Goal: Task Accomplishment & Management: Complete application form

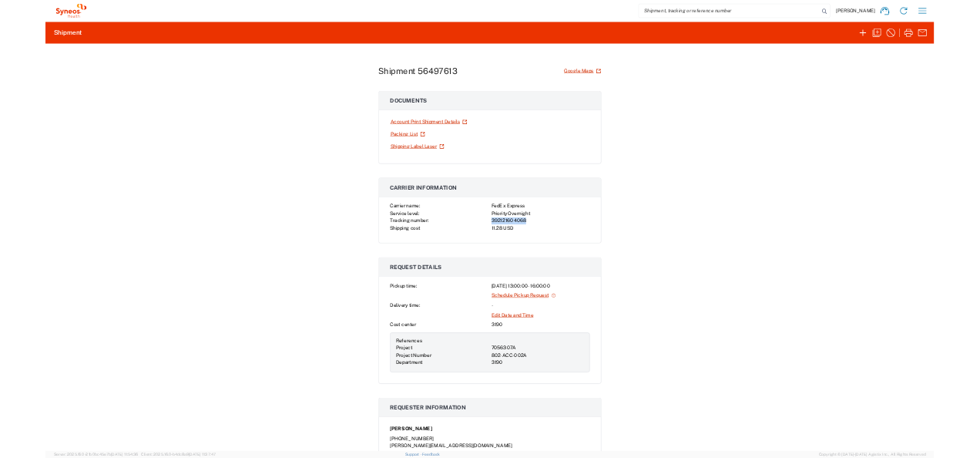
scroll to position [192, 0]
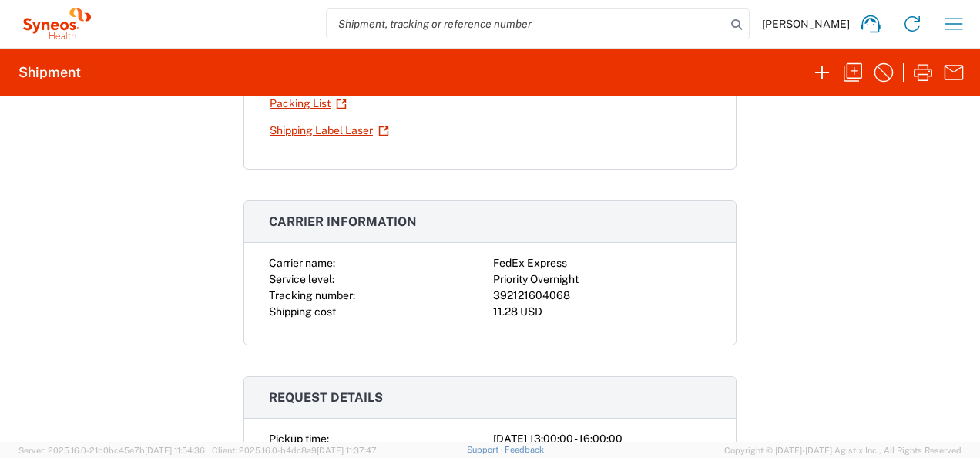
click at [795, 251] on div "Shipment 56497613 Google Maps Documents Account Print Shipment Details Packing …" at bounding box center [490, 268] width 980 height 345
click at [820, 68] on icon "button" at bounding box center [822, 72] width 25 height 25
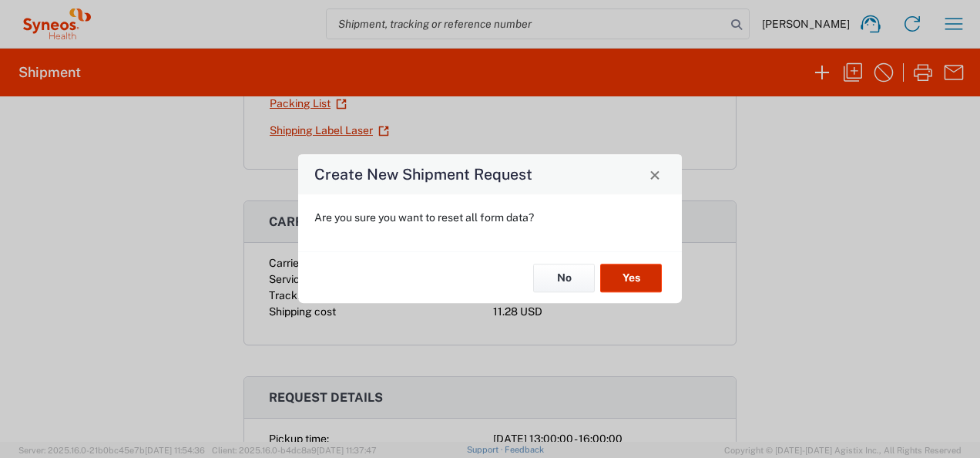
click at [623, 283] on button "Yes" at bounding box center [631, 277] width 62 height 29
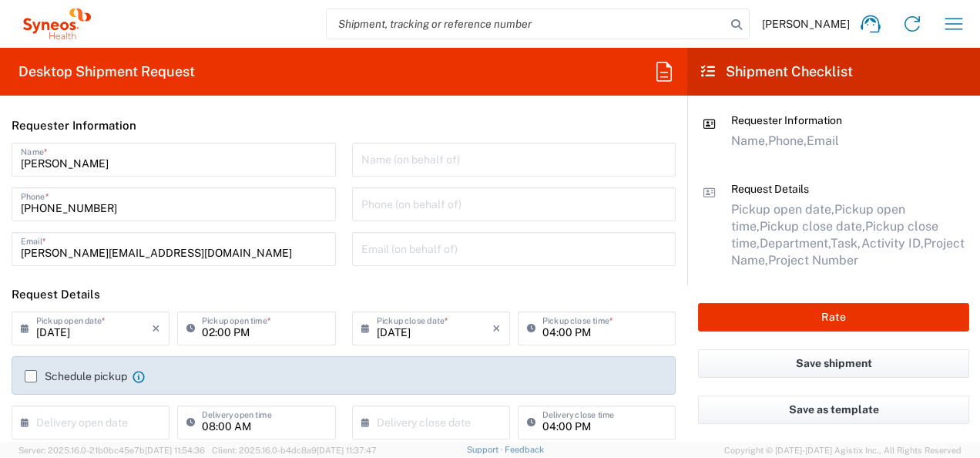
type input "[US_STATE]"
type input "[GEOGRAPHIC_DATA]"
type input "3190"
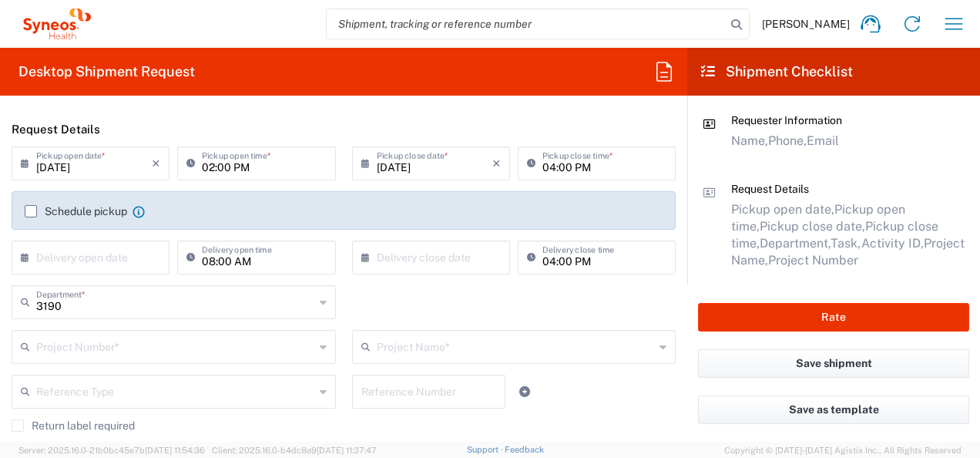
scroll to position [169, 0]
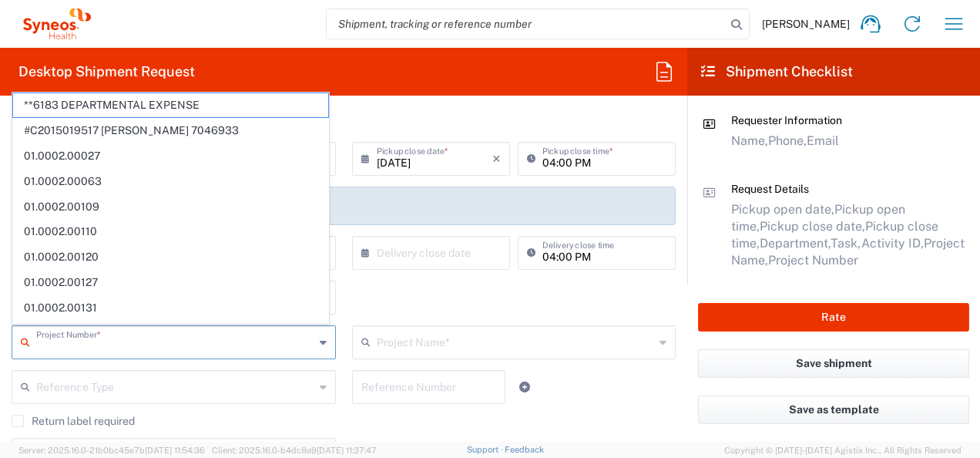
click at [93, 342] on input "text" at bounding box center [175, 340] width 278 height 27
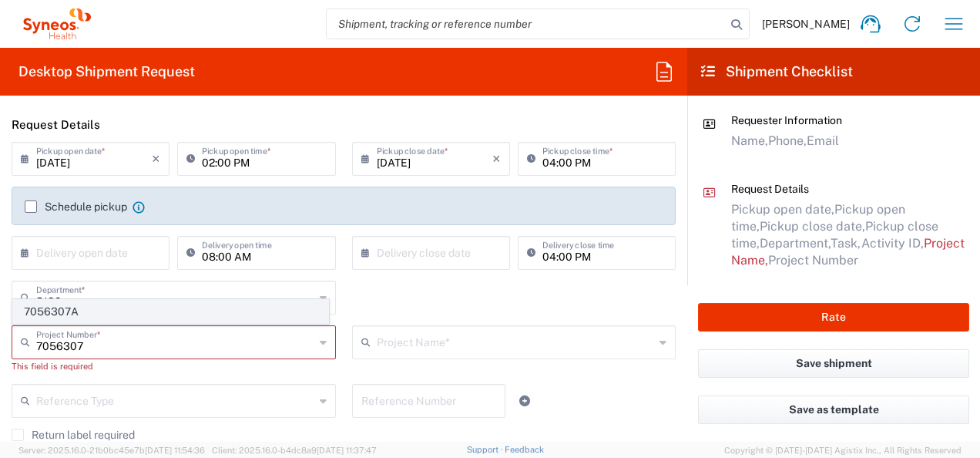
click at [94, 317] on span "7056307A" at bounding box center [170, 312] width 315 height 24
type input "7056307A"
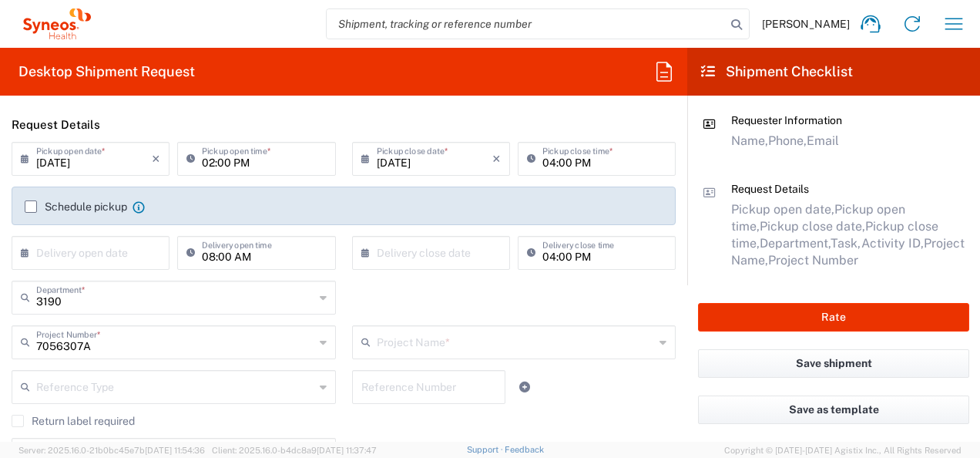
type input "802-ACC-002A"
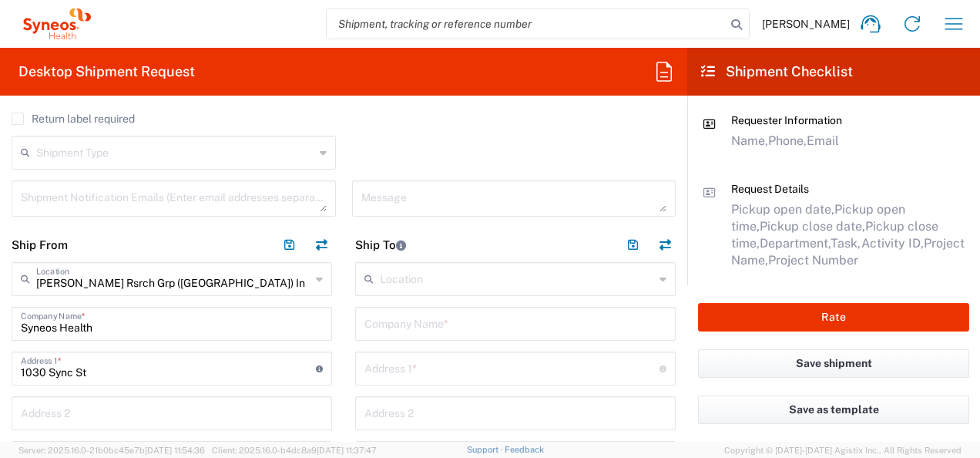
scroll to position [473, 0]
click at [137, 317] on input "Syneos Health" at bounding box center [172, 320] width 302 height 27
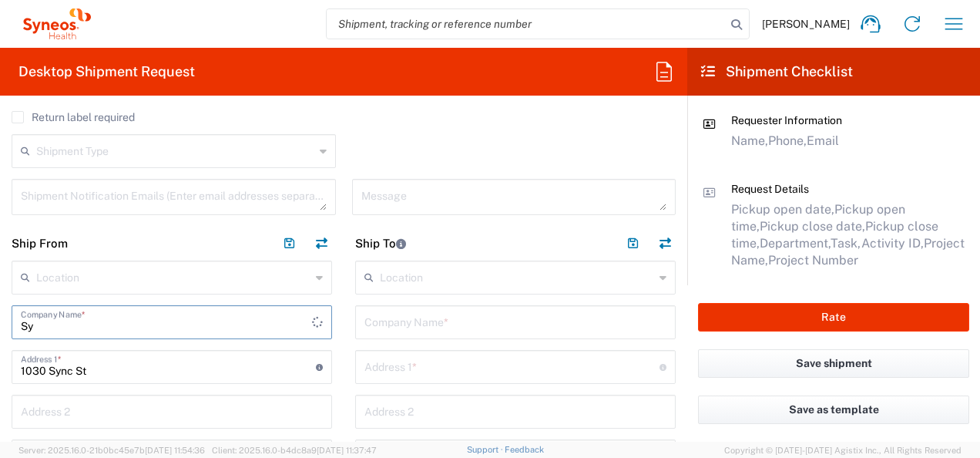
type input "S"
type input "N"
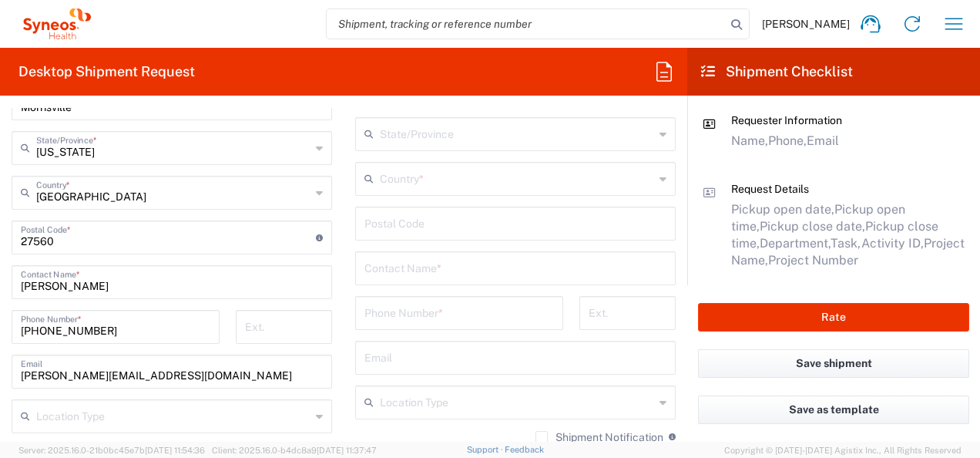
scroll to position [851, 0]
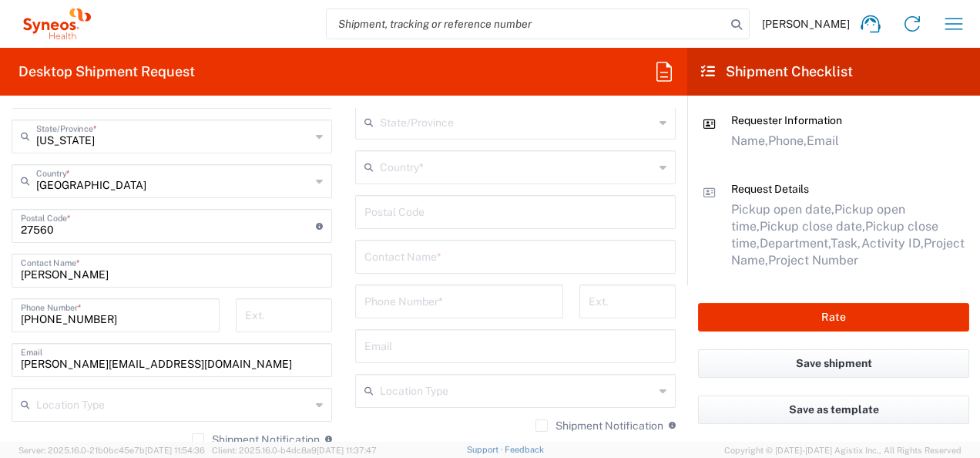
click at [140, 280] on input "[PERSON_NAME]" at bounding box center [172, 269] width 302 height 27
type input "N"
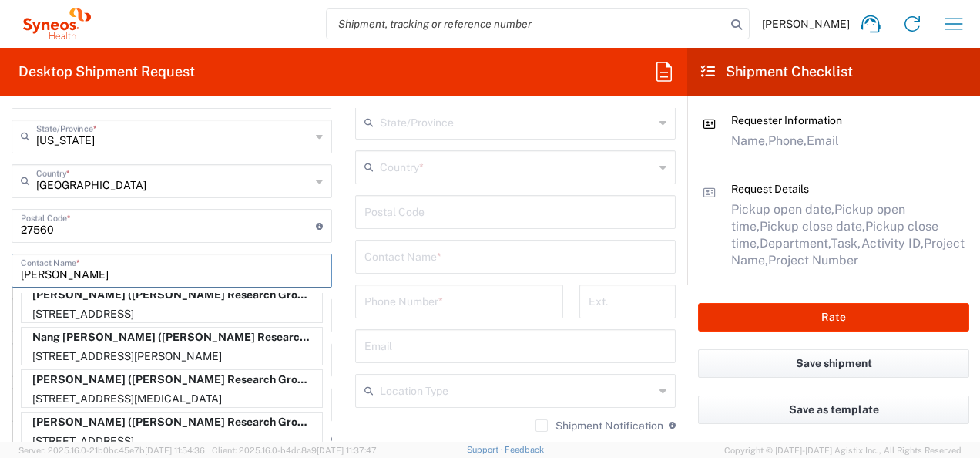
scroll to position [525, 0]
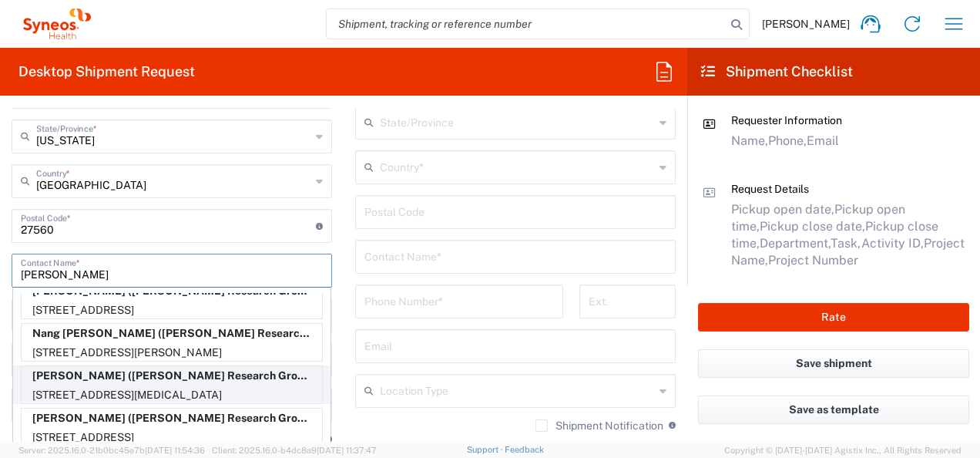
type input "[PERSON_NAME]"
click at [166, 377] on p "[PERSON_NAME] ([PERSON_NAME] Research Group), [PERSON_NAME][EMAIL_ADDRESS][PERS…" at bounding box center [172, 375] width 300 height 19
type input "[PERSON_NAME]"
type input "[STREET_ADDRESS]"
type input "[MEDICAL_DATA]"
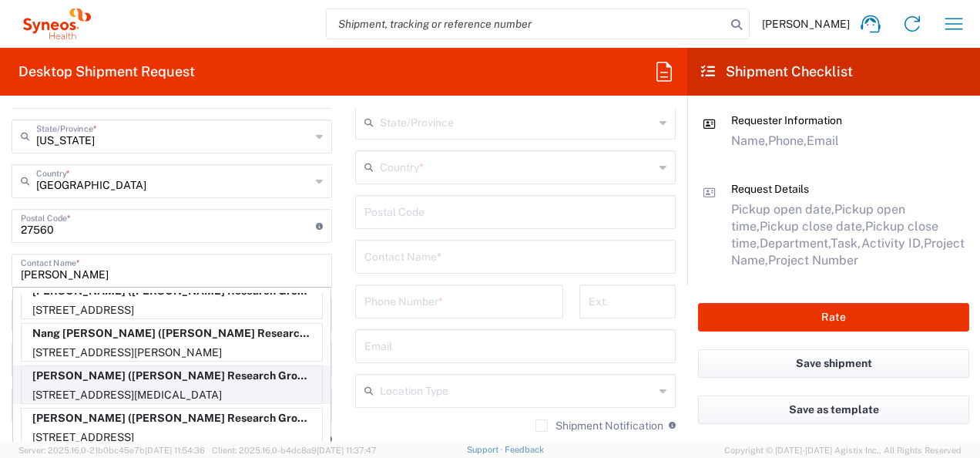
type input "[US_STATE]"
type input "92860"
type input "[PERSON_NAME] Research Group"
type input "[PHONE_NUMBER]"
type input "[PERSON_NAME][EMAIL_ADDRESS][PERSON_NAME][DOMAIN_NAME]"
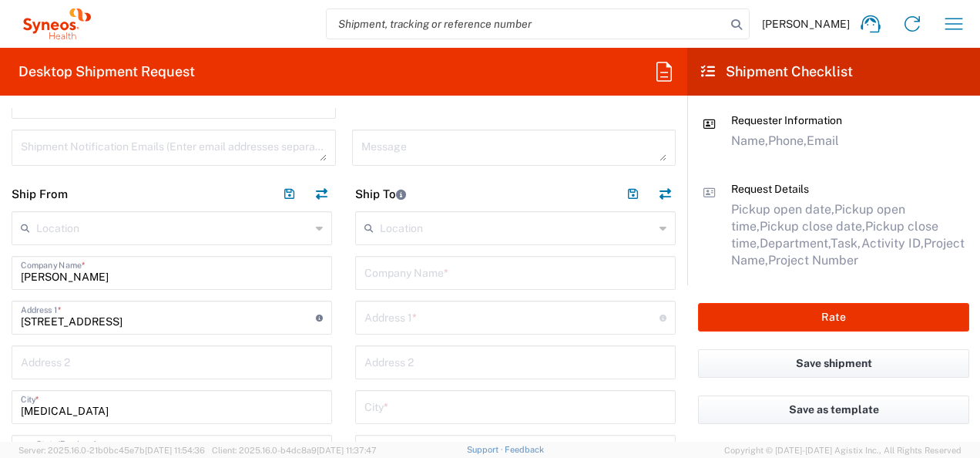
scroll to position [512, 0]
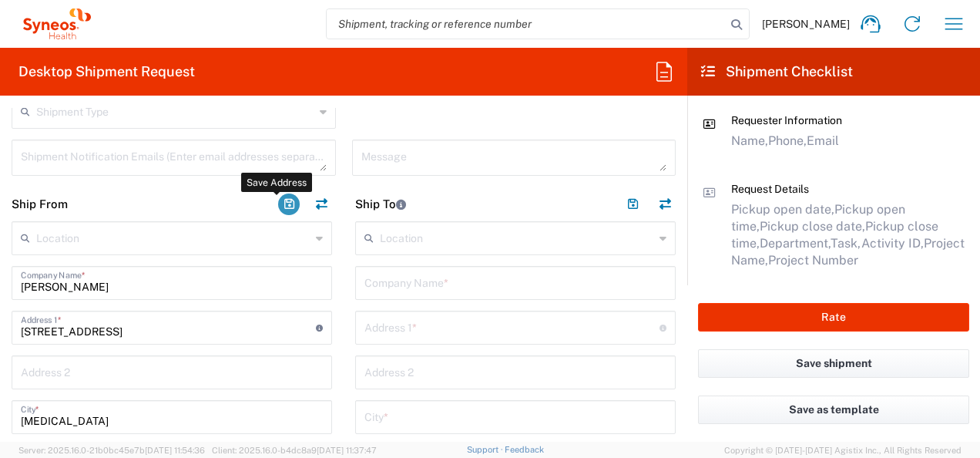
click at [282, 200] on button "button" at bounding box center [289, 204] width 22 height 22
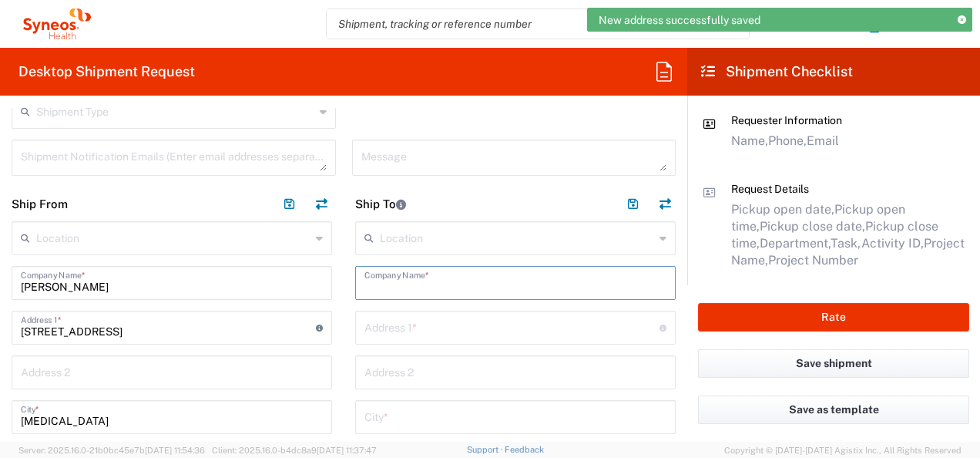
click at [480, 285] on input "text" at bounding box center [515, 281] width 302 height 27
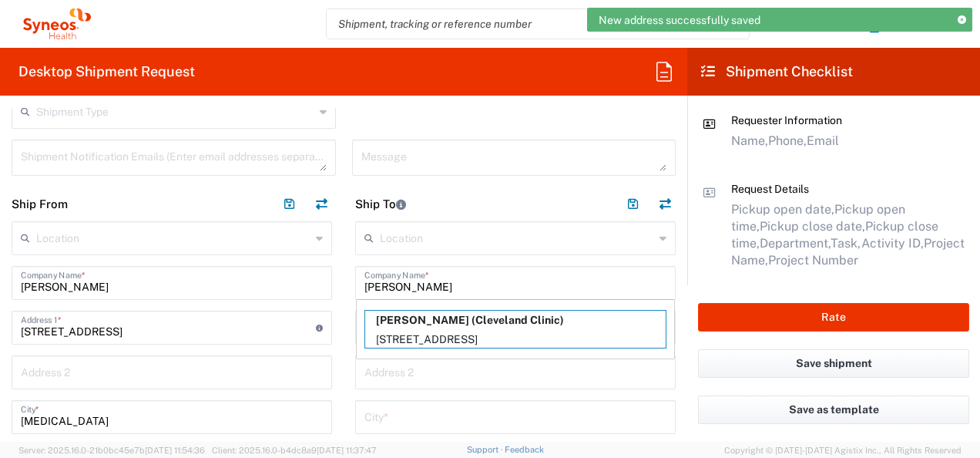
click at [489, 319] on p "[PERSON_NAME] (Cleveland Clinic)" at bounding box center [515, 319] width 300 height 19
type input "[PERSON_NAME]"
type input "[STREET_ADDRESS]"
type input "[GEOGRAPHIC_DATA], Q9-104"
type input "[GEOGRAPHIC_DATA]"
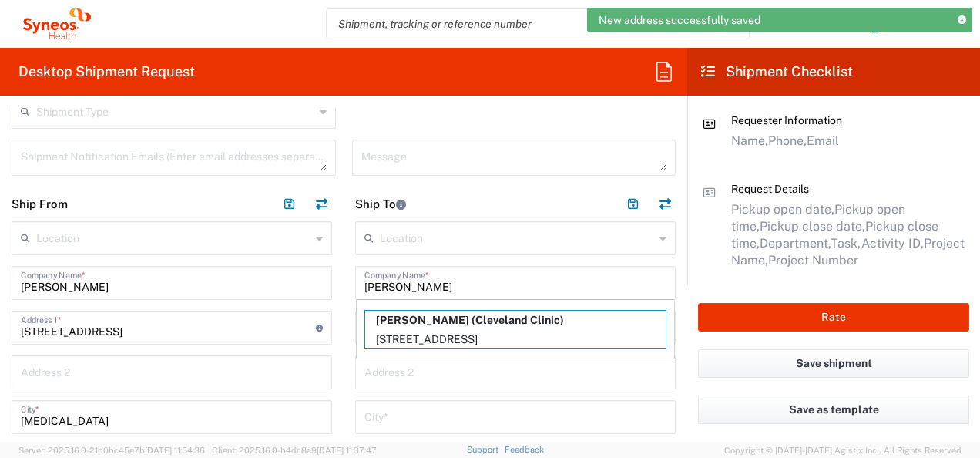
type input "[GEOGRAPHIC_DATA]"
type input "44195"
type input "Cleveland Clinic"
type input "[PHONE_NUMBER]"
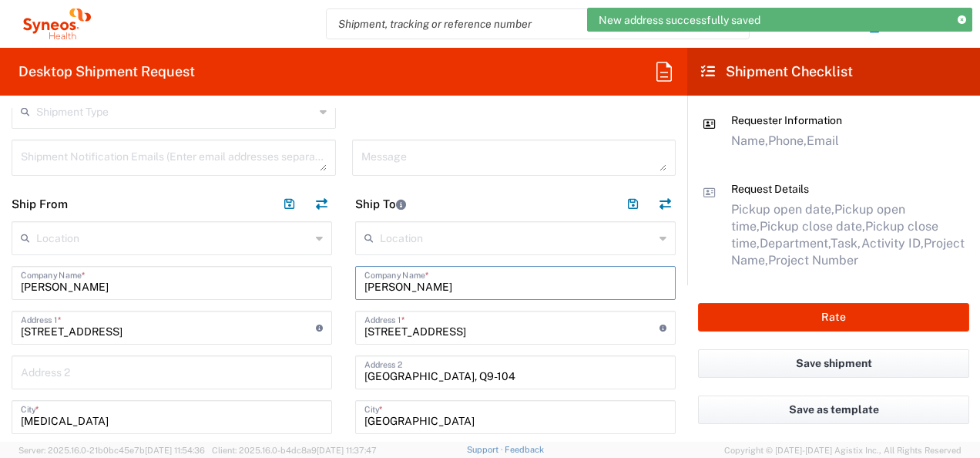
type input "[US_STATE]"
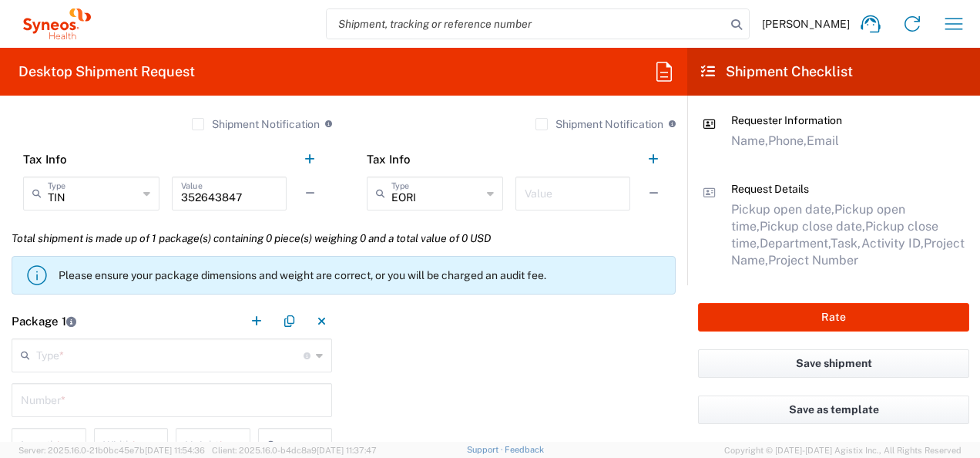
scroll to position [1154, 0]
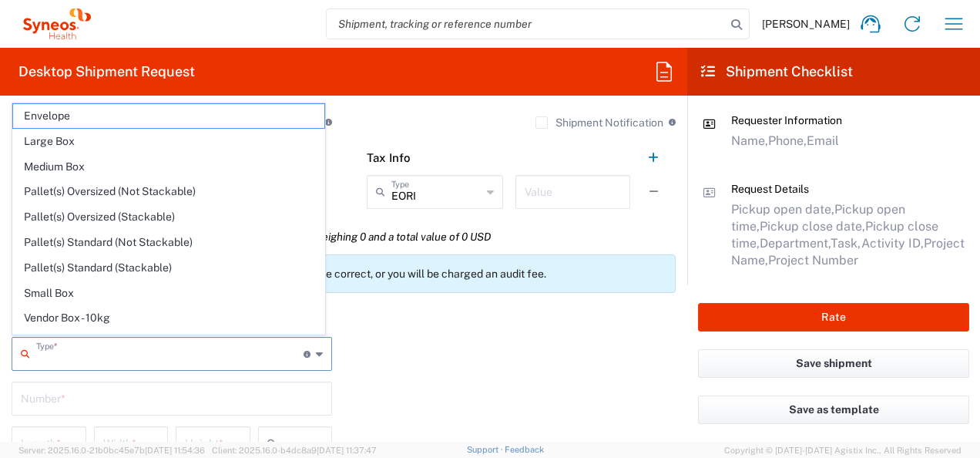
click at [74, 348] on input "text" at bounding box center [169, 352] width 267 height 27
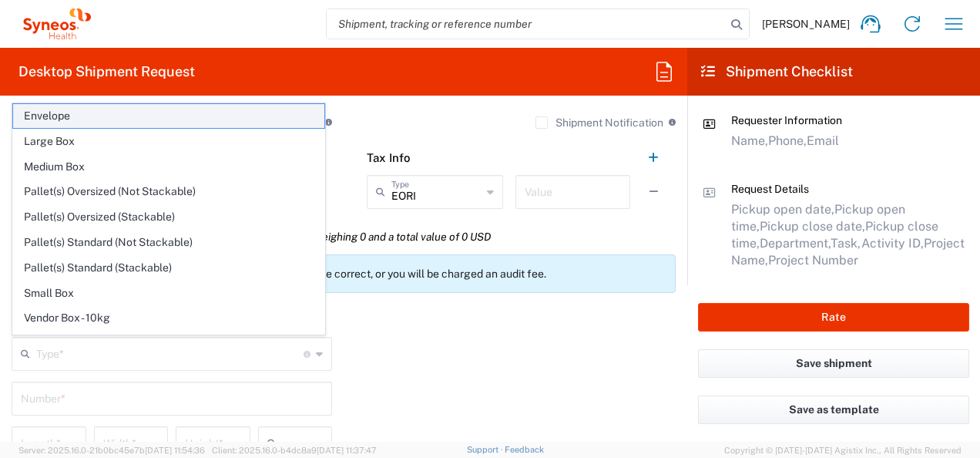
click at [107, 119] on span "Envelope" at bounding box center [168, 116] width 311 height 24
type input "Envelope"
type input "1"
type input "9.5"
type input "12.5"
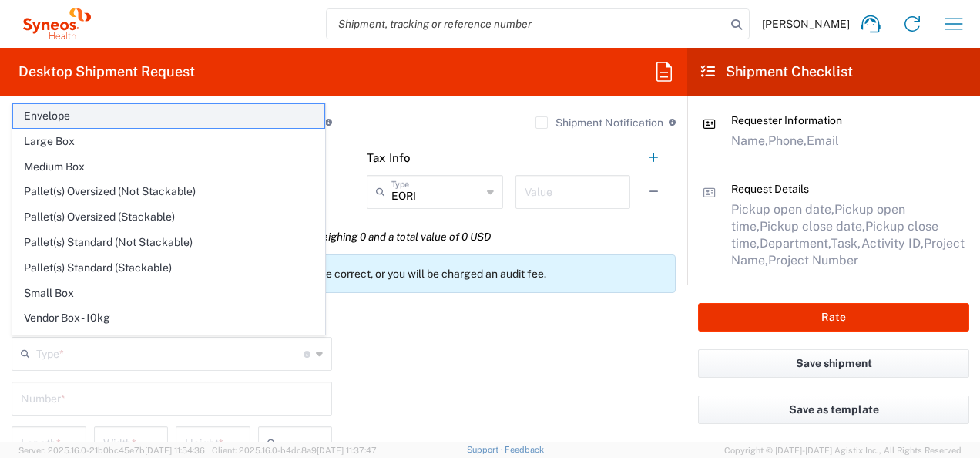
type input "0.25"
type input "in"
type input "0.45"
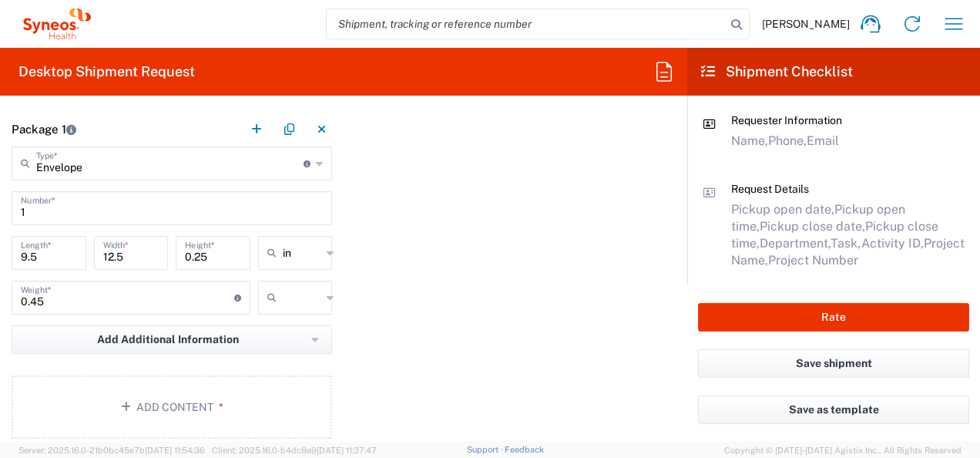
scroll to position [1345, 0]
click at [314, 293] on input "text" at bounding box center [302, 296] width 39 height 25
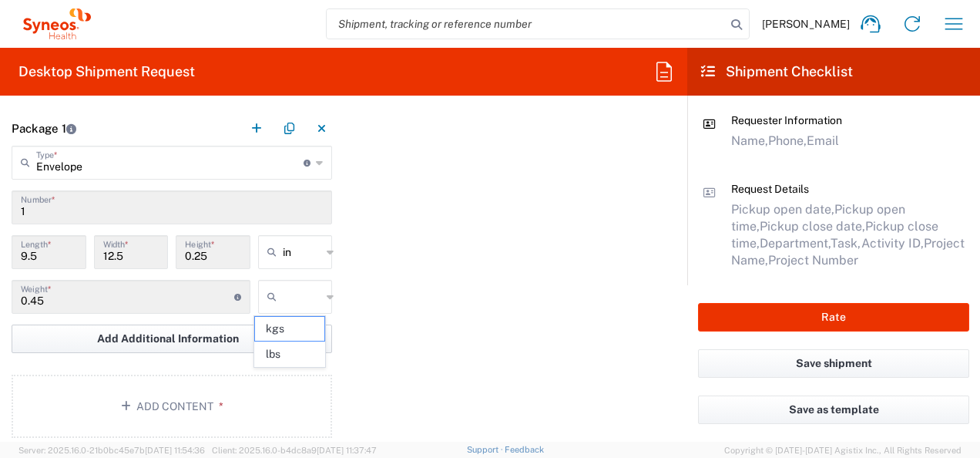
click at [299, 350] on span "lbs" at bounding box center [290, 354] width 70 height 24
type input "lbs"
drag, startPoint x: 416, startPoint y: 339, endPoint x: 391, endPoint y: 334, distance: 25.1
click at [391, 334] on div "Package 1 Envelope Type * Material used to package goods Envelope Large Box Med…" at bounding box center [343, 277] width 687 height 332
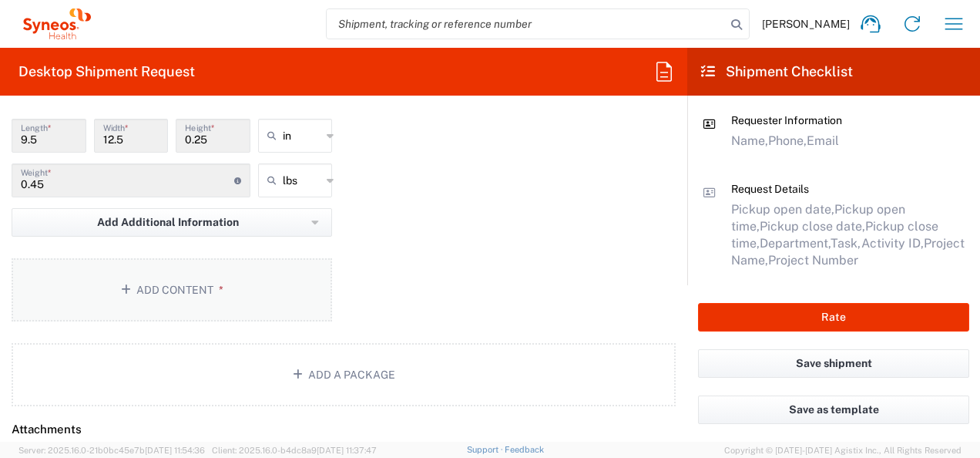
scroll to position [1462, 0]
click at [213, 287] on span "*" at bounding box center [218, 289] width 10 height 12
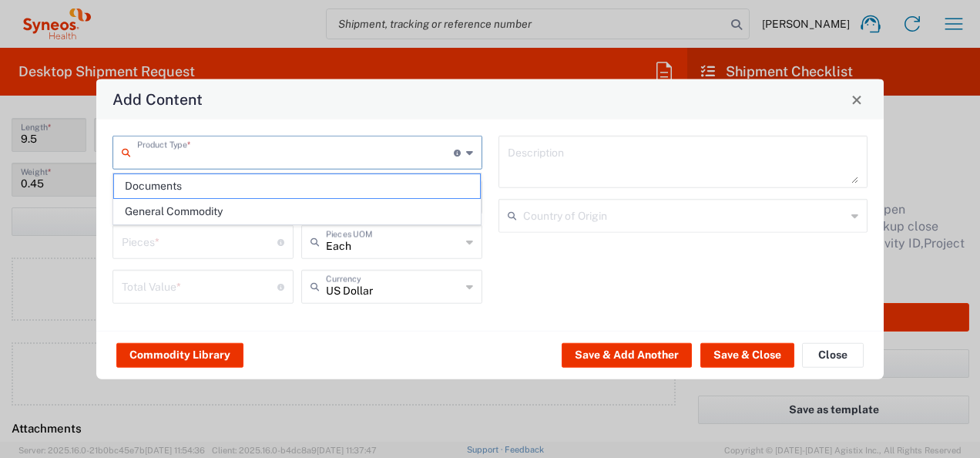
click at [257, 154] on input "text" at bounding box center [295, 151] width 317 height 27
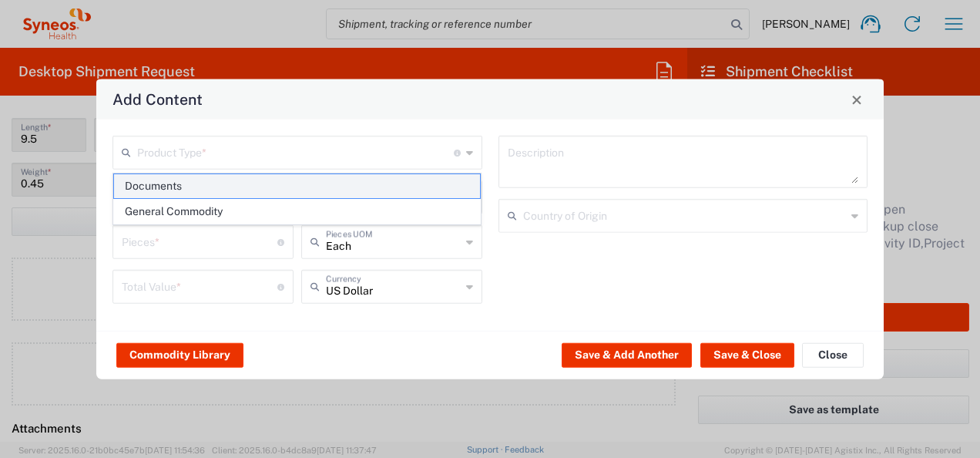
click at [259, 186] on span "Documents" at bounding box center [297, 186] width 367 height 24
type input "Documents"
type input "1"
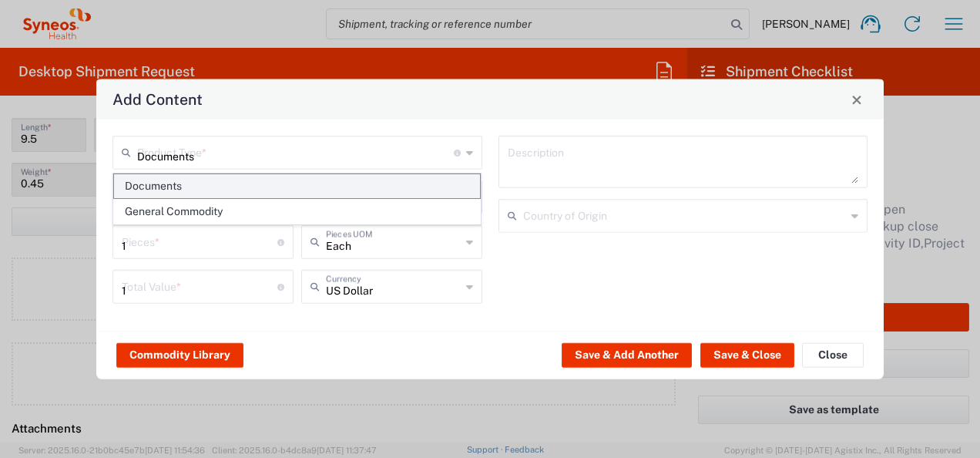
type textarea "Documents"
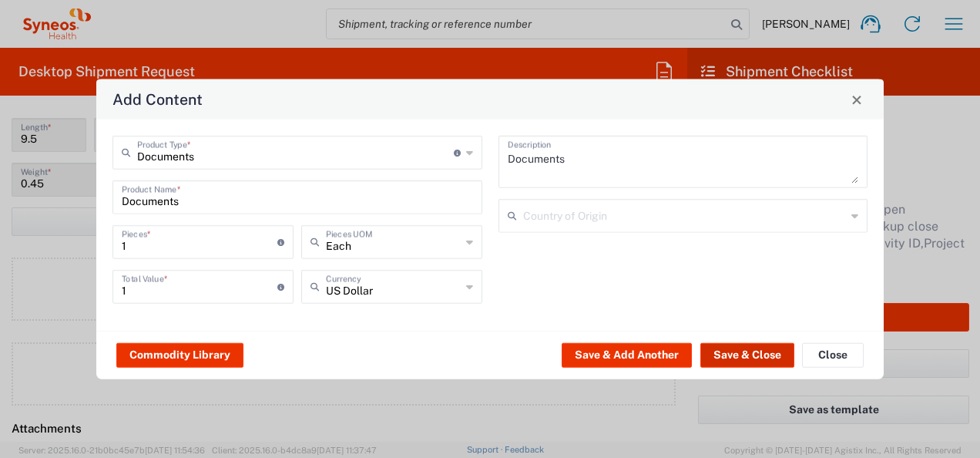
click at [746, 354] on button "Save & Close" at bounding box center [747, 354] width 94 height 25
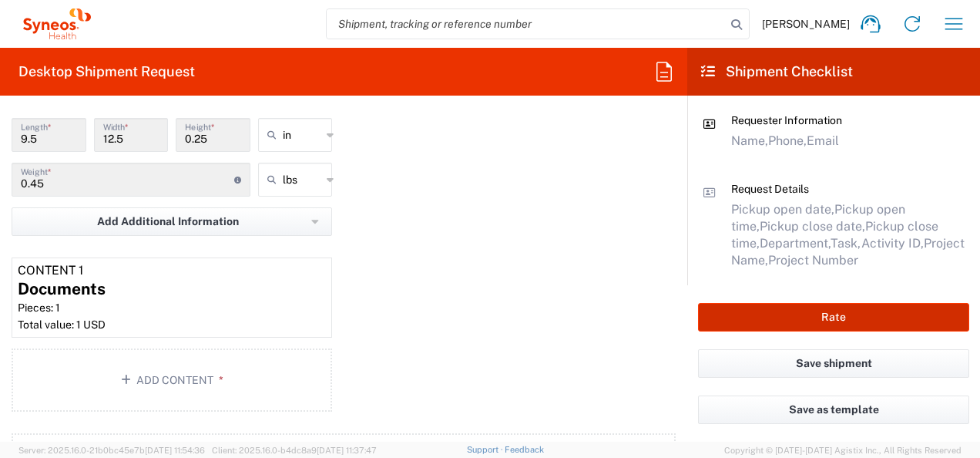
click at [850, 317] on button "Rate" at bounding box center [833, 317] width 271 height 29
type input "7056307A"
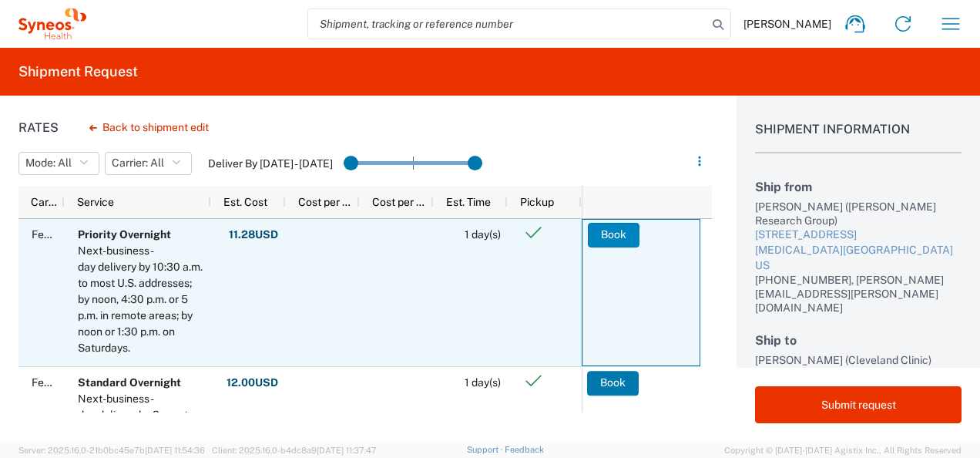
click at [616, 231] on button "Book" at bounding box center [614, 235] width 52 height 25
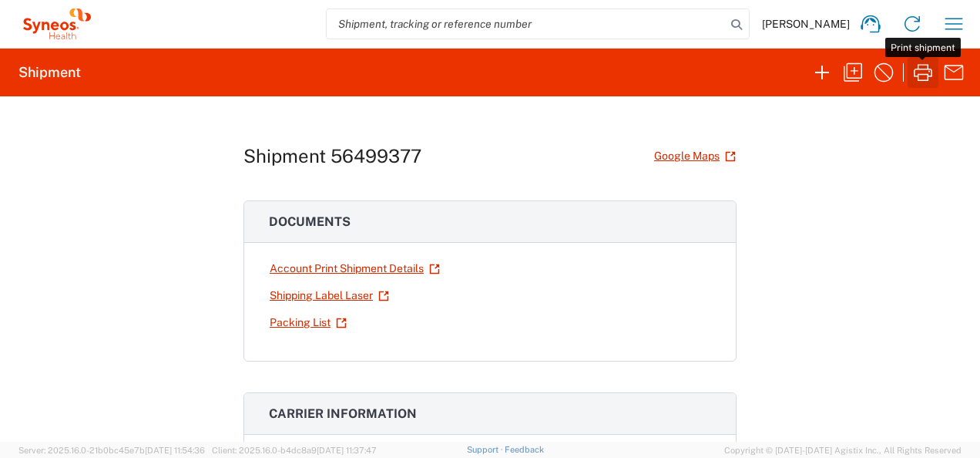
click at [921, 73] on icon "button" at bounding box center [922, 72] width 25 height 25
